Goal: Task Accomplishment & Management: Use online tool/utility

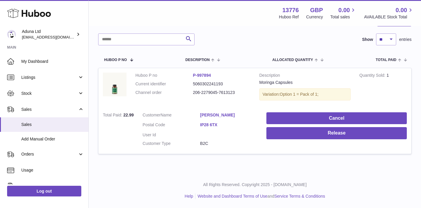
scroll to position [77, 0]
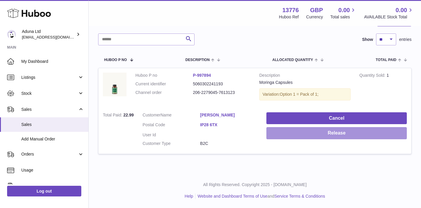
click at [282, 130] on button "Release" at bounding box center [336, 133] width 140 height 12
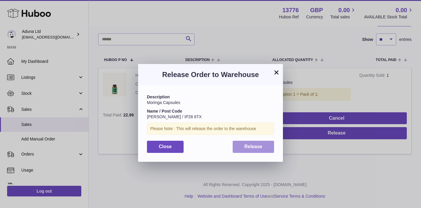
click at [250, 145] on span "Release" at bounding box center [254, 146] width 18 height 5
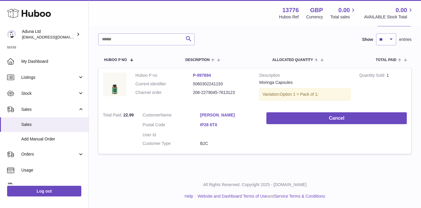
scroll to position [0, 0]
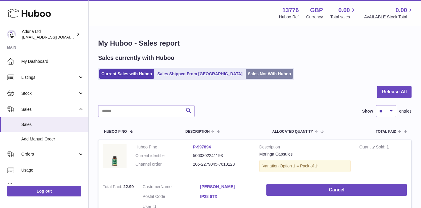
click at [246, 75] on link "Sales Not With Huboo" at bounding box center [269, 74] width 47 height 10
